Goal: Information Seeking & Learning: Learn about a topic

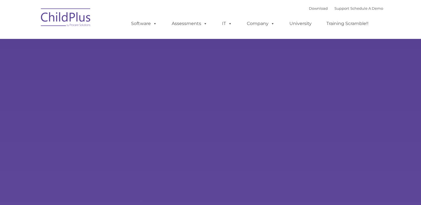
type input ""
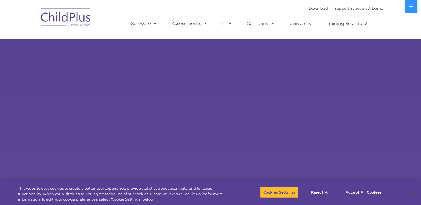
select select "MEDIUM"
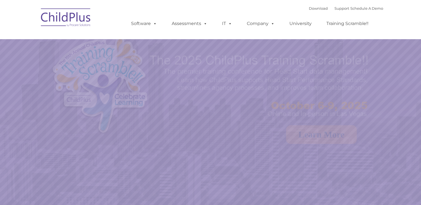
select select "MEDIUM"
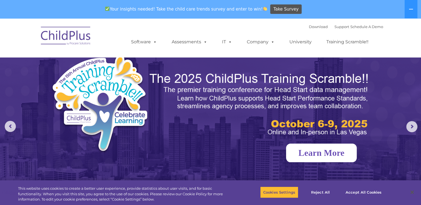
click at [295, 151] on link "Learn More" at bounding box center [321, 153] width 71 height 19
